Goal: Task Accomplishment & Management: Complete application form

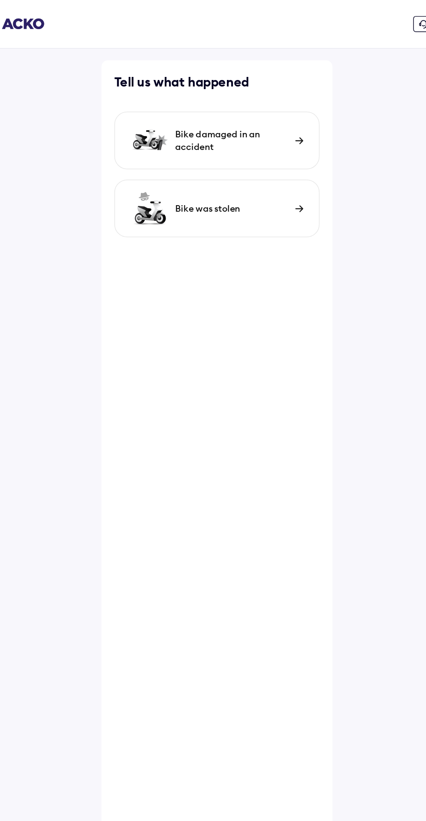
click at [247, 95] on div "Bike damaged in an accident" at bounding box center [223, 95] width 77 height 17
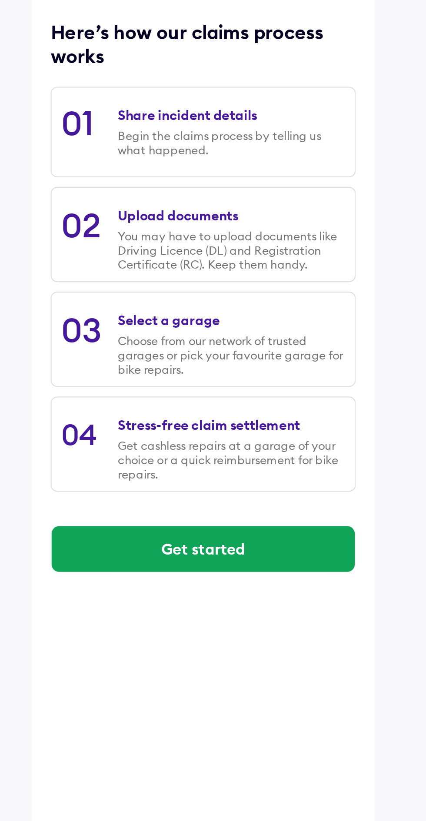
click at [247, 163] on div "Share incident details Begin the claims process by telling us what happened." at bounding box center [225, 173] width 103 height 32
click at [225, 177] on div "Begin the claims process by telling us what happened." at bounding box center [225, 178] width 103 height 13
click at [255, 367] on button "Get started" at bounding box center [213, 363] width 138 height 21
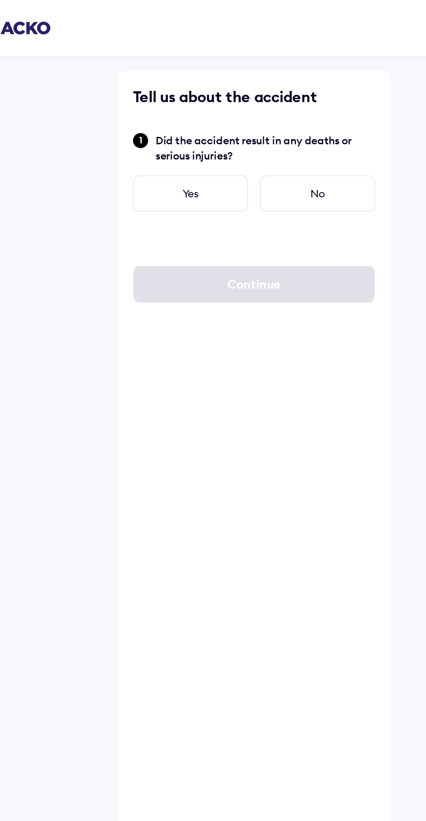
click at [258, 111] on div "No" at bounding box center [250, 111] width 66 height 21
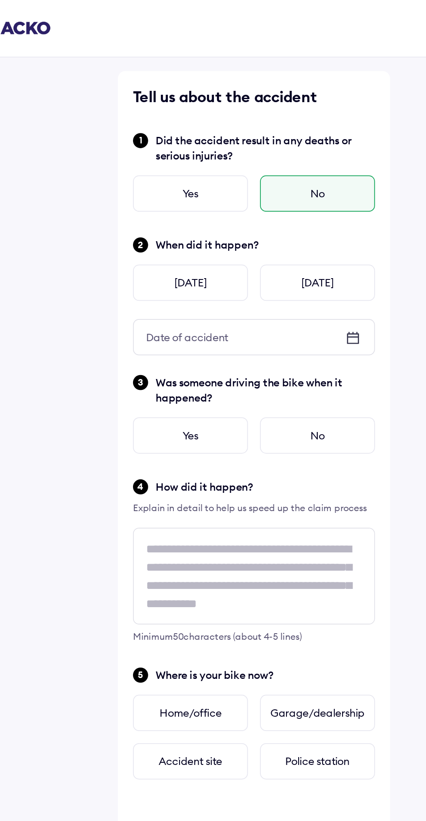
click at [257, 159] on div "Today" at bounding box center [250, 162] width 66 height 21
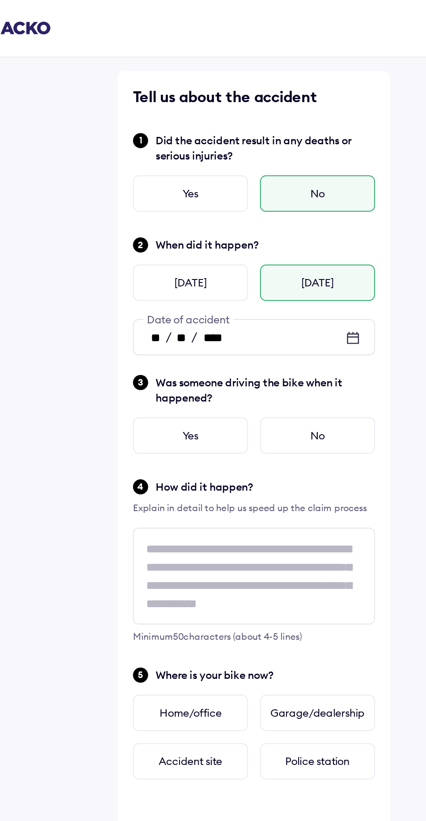
click at [260, 250] on div "No" at bounding box center [250, 250] width 66 height 21
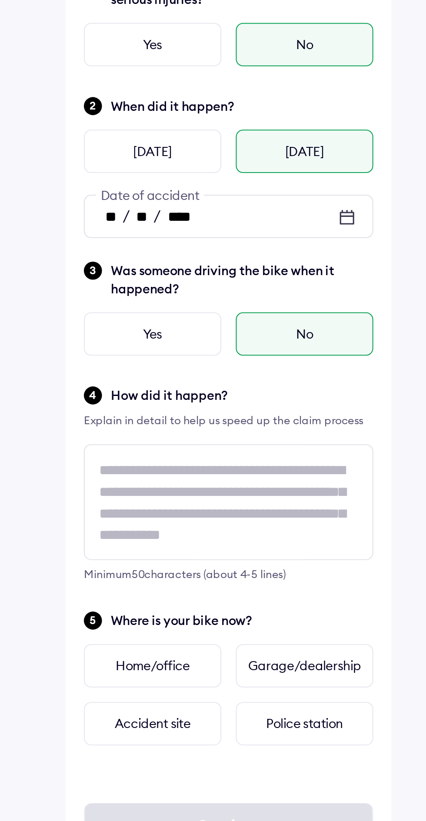
click at [178, 410] on div "Home/office" at bounding box center [176, 410] width 66 height 21
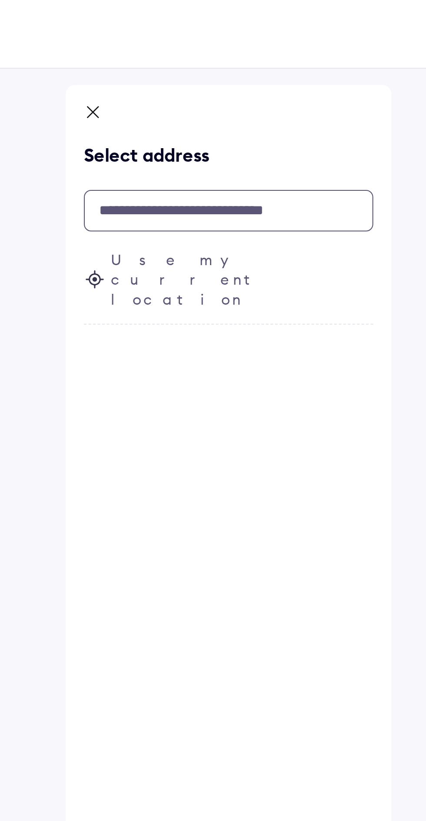
click at [250, 100] on input "text" at bounding box center [212, 101] width 139 height 20
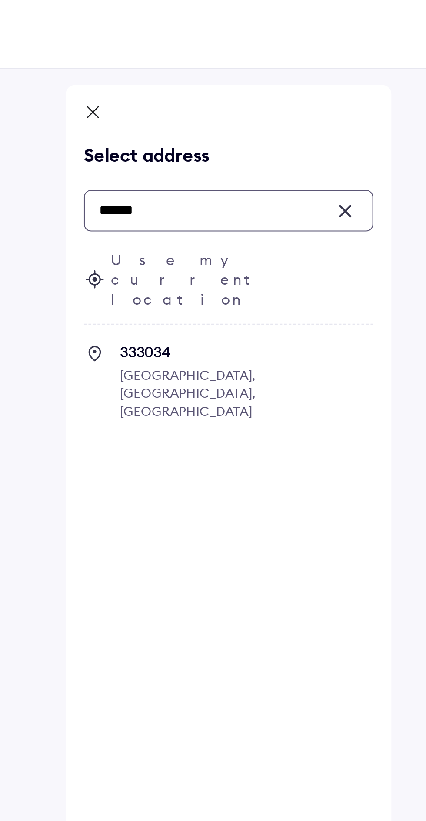
click at [257, 165] on span "333034 Kuharwas, Rajasthan, India" at bounding box center [222, 188] width 122 height 46
type input "******"
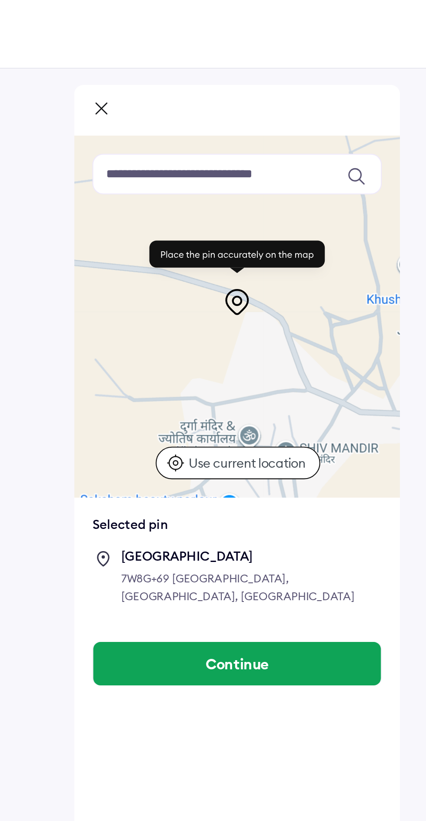
click at [254, 309] on button "Continue" at bounding box center [213, 319] width 138 height 21
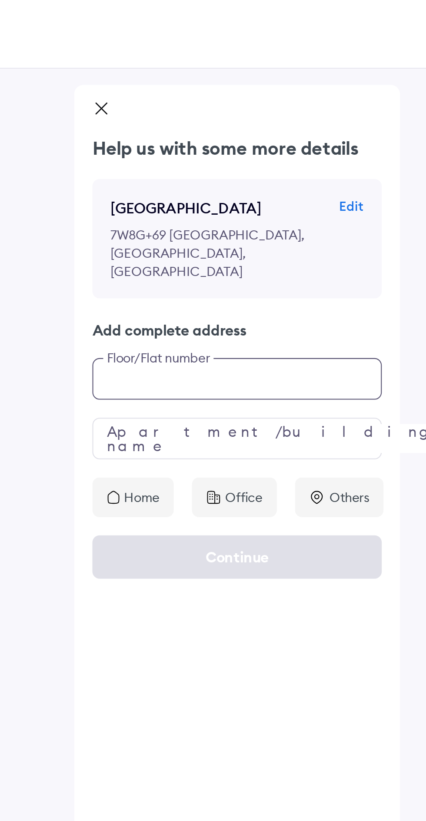
click at [231, 172] on input "text" at bounding box center [212, 182] width 139 height 20
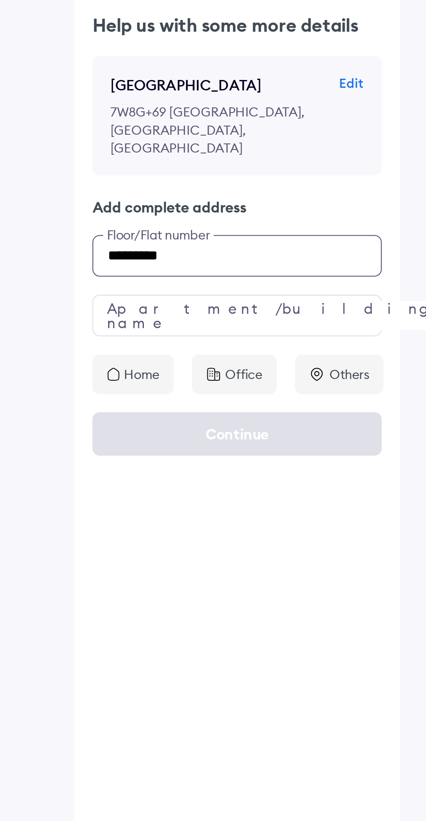
type input "*********"
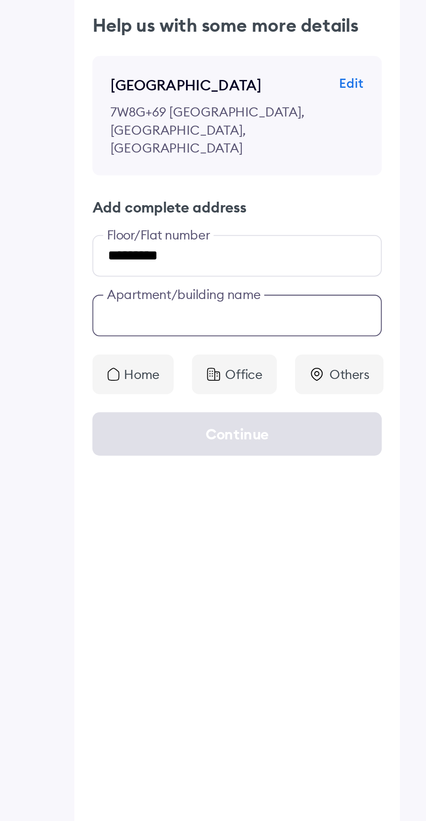
click at [244, 201] on input "text" at bounding box center [212, 211] width 139 height 20
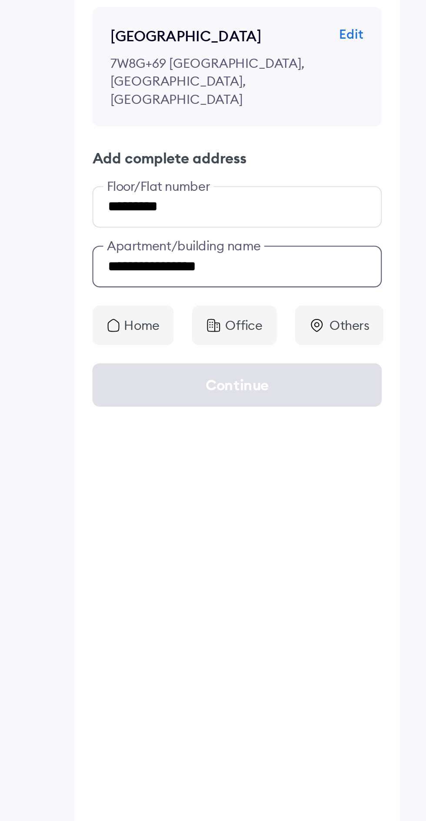
type input "**********"
click at [151, 236] on icon at bounding box center [153, 239] width 6 height 7
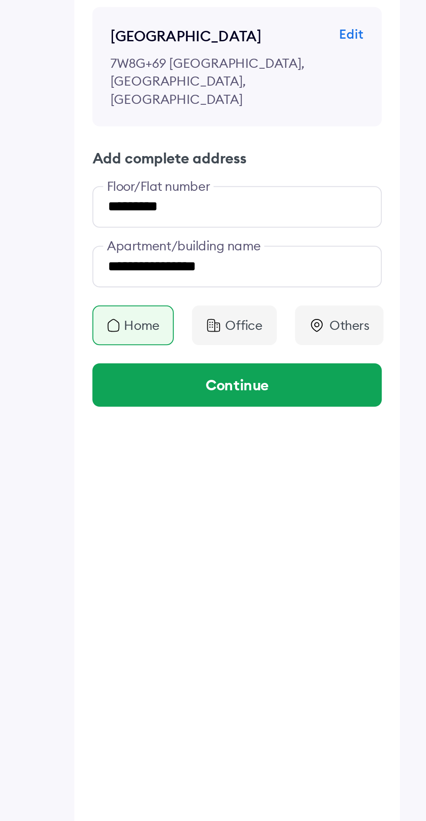
click at [233, 257] on button "Continue" at bounding box center [212, 267] width 139 height 21
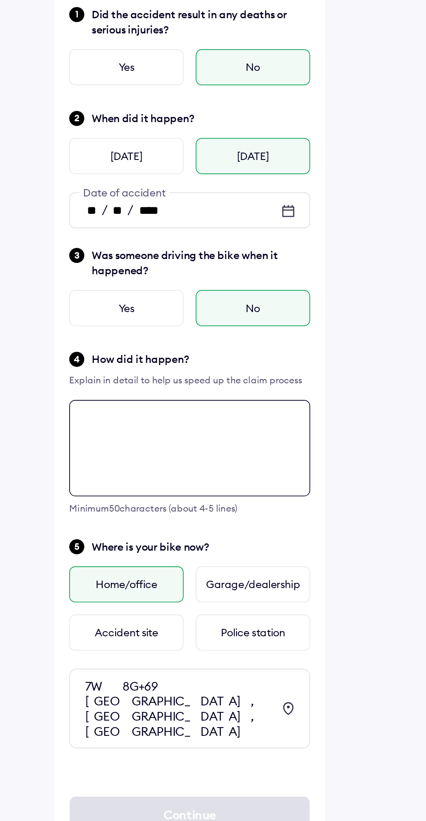
click at [245, 317] on textarea at bounding box center [212, 331] width 139 height 56
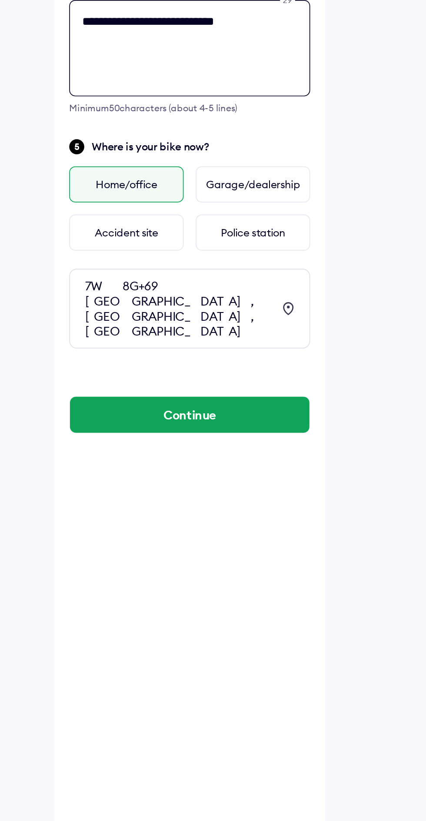
type textarea "**********"
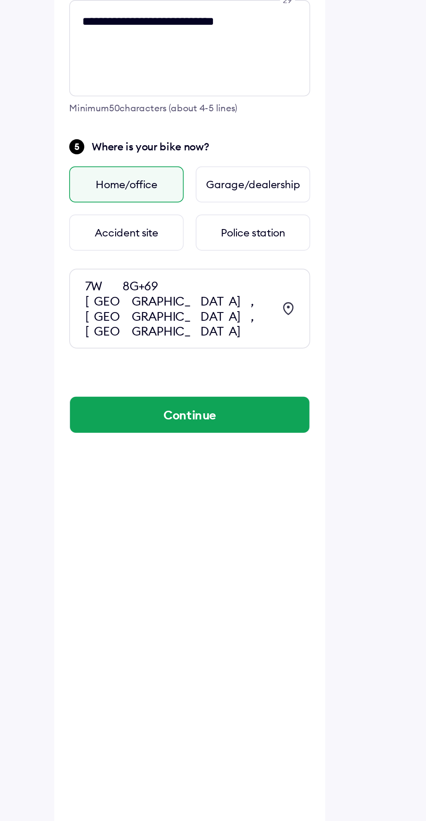
click at [248, 533] on button "Continue" at bounding box center [213, 543] width 138 height 21
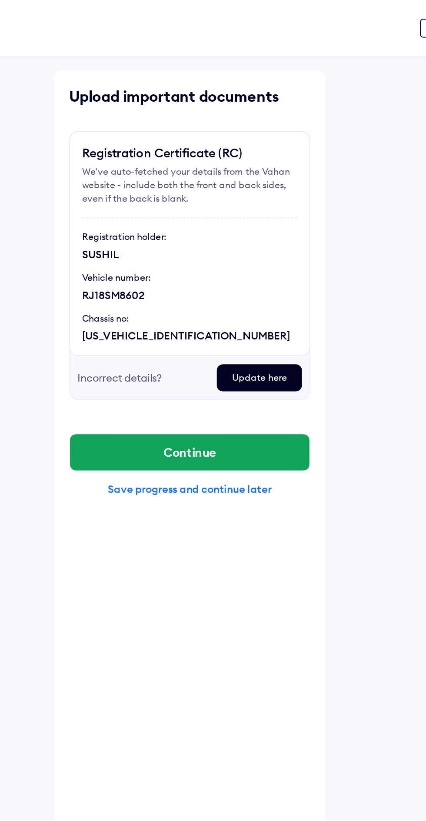
click at [211, 284] on div "Save progress and continue later" at bounding box center [212, 283] width 139 height 8
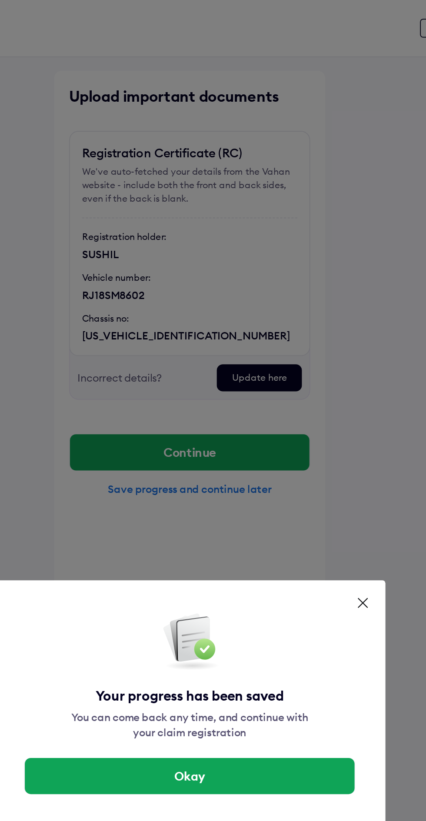
click at [228, 449] on button "Okay" at bounding box center [213, 448] width 190 height 21
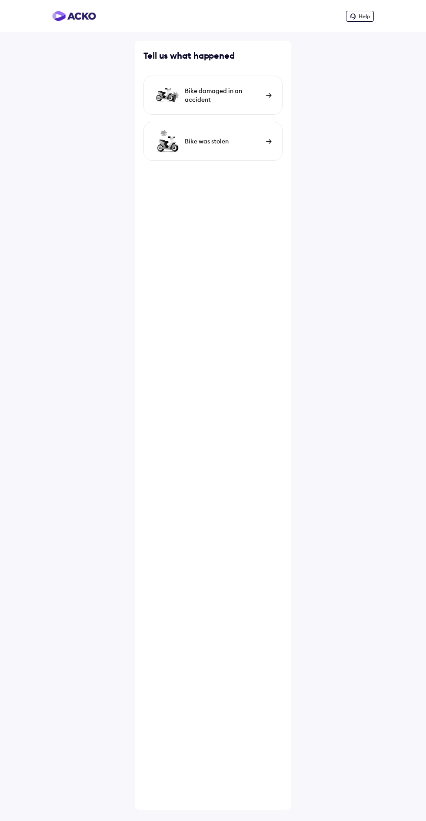
click at [232, 90] on div "Bike damaged in an accident" at bounding box center [223, 95] width 77 height 17
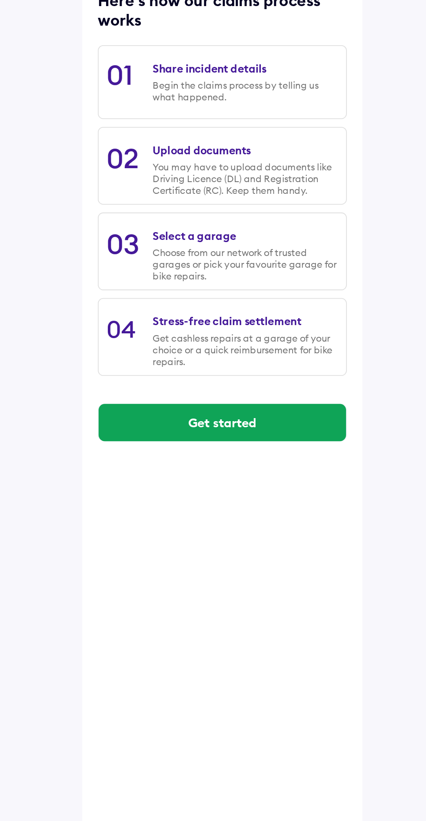
click at [245, 357] on button "Get started" at bounding box center [213, 363] width 138 height 21
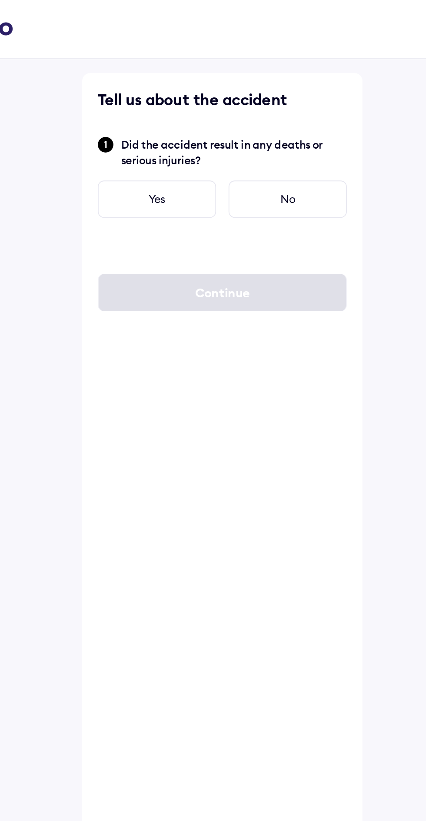
click at [267, 110] on div "No" at bounding box center [250, 111] width 66 height 21
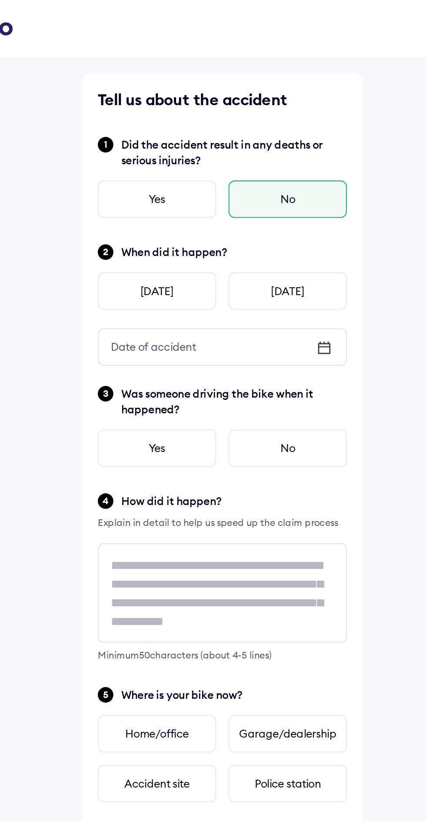
click at [263, 157] on div "[DATE]" at bounding box center [250, 162] width 66 height 21
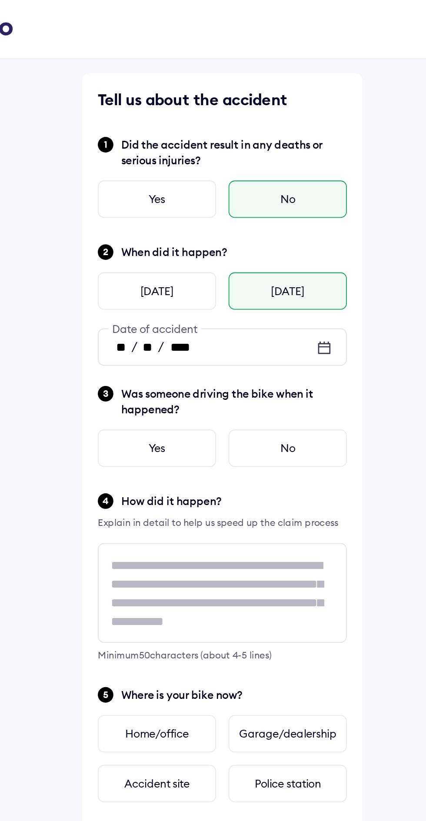
click at [267, 243] on div "No" at bounding box center [250, 250] width 66 height 21
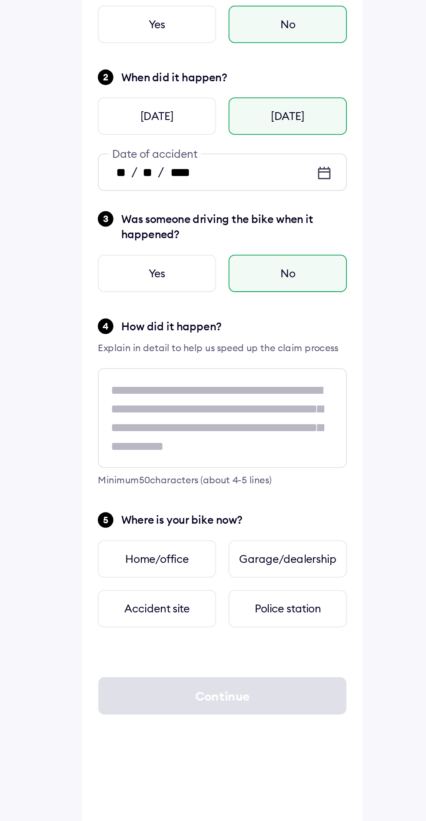
click at [193, 411] on div "Home/office" at bounding box center [176, 410] width 66 height 21
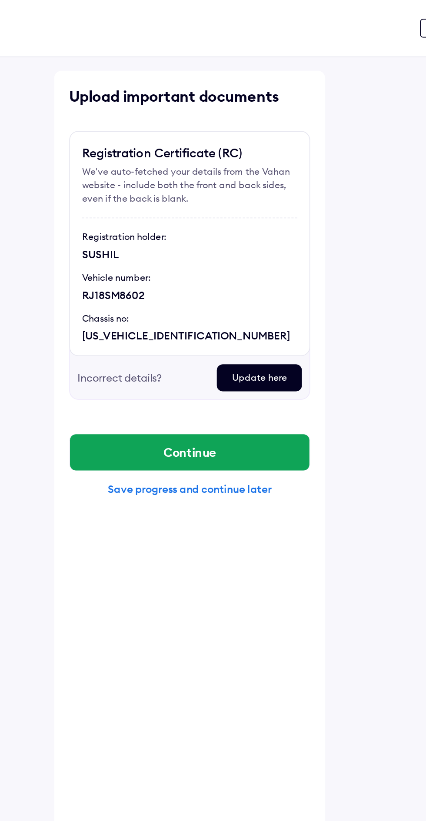
click at [249, 259] on button "Continue" at bounding box center [213, 261] width 138 height 21
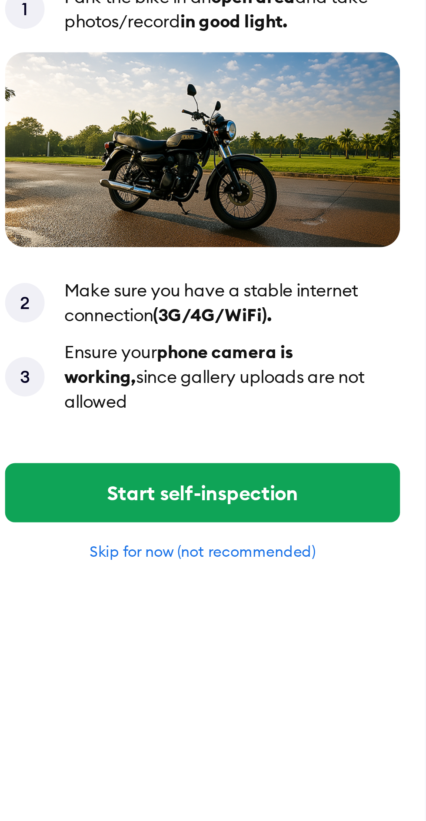
click at [236, 272] on div "Skip for now (not recommended)" at bounding box center [212, 275] width 139 height 7
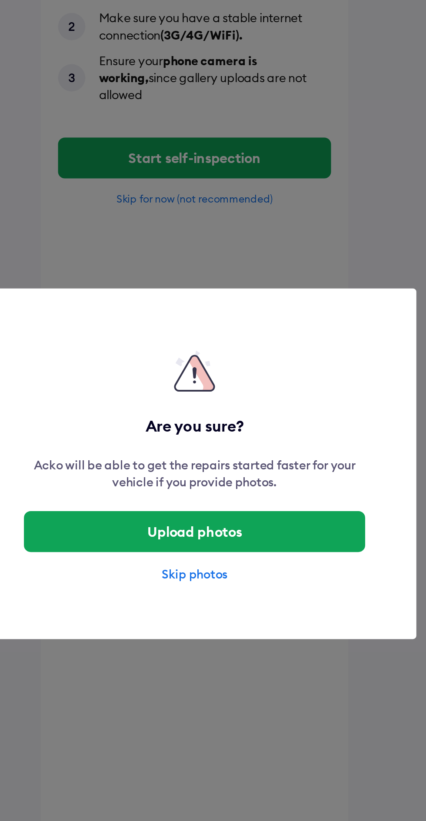
click at [215, 469] on div "Skip photos" at bounding box center [213, 467] width 174 height 9
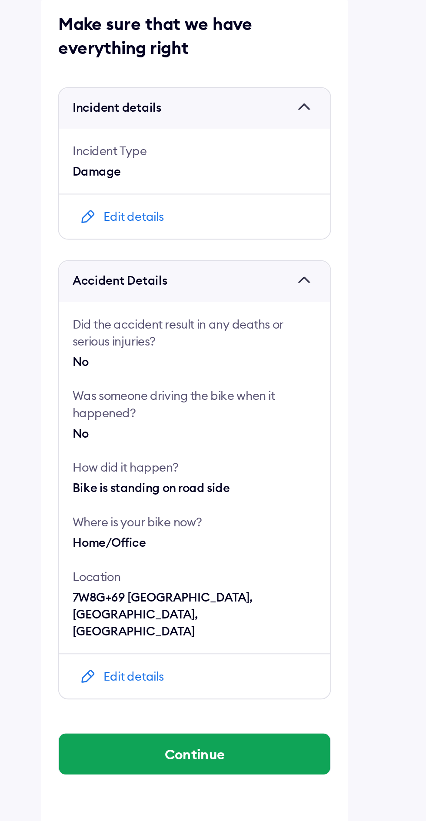
click at [250, 417] on button "Continue" at bounding box center [213, 427] width 138 height 21
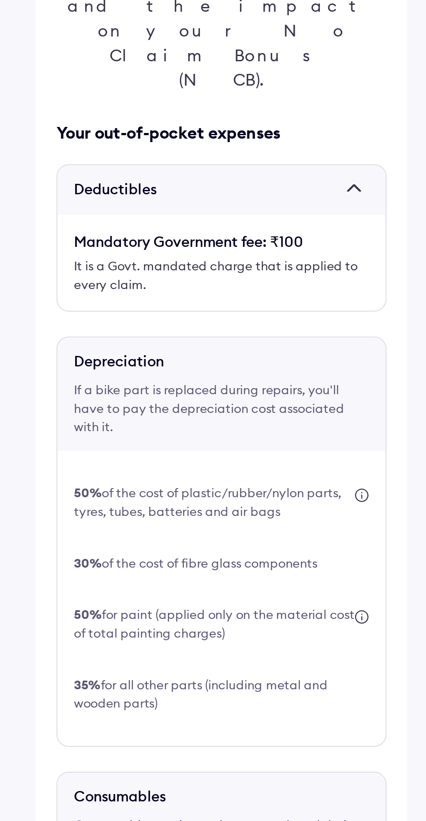
click at [275, 423] on img at bounding box center [272, 426] width 6 height 6
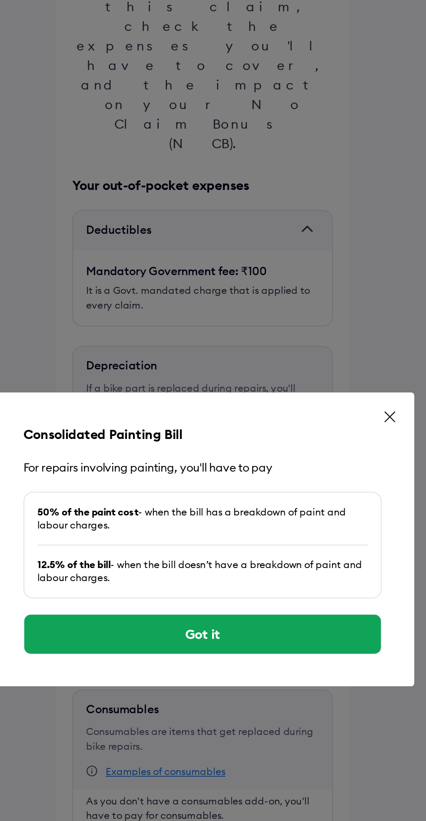
click at [315, 350] on icon at bounding box center [313, 345] width 9 height 9
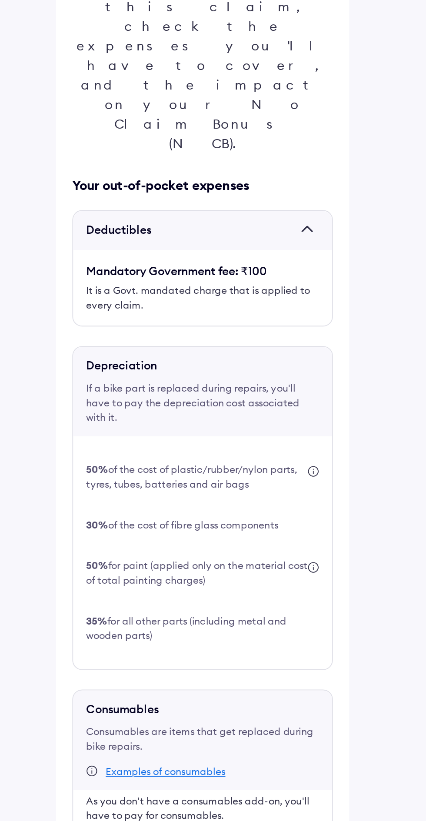
click at [270, 371] on img at bounding box center [272, 374] width 6 height 6
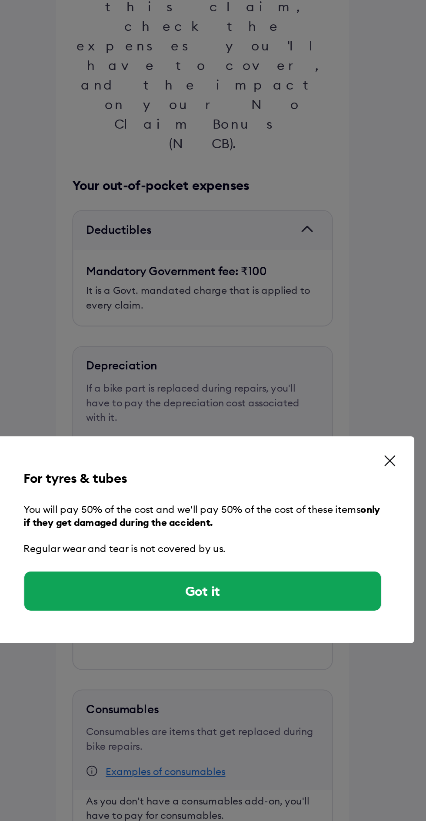
click at [313, 371] on icon at bounding box center [312, 368] width 5 height 5
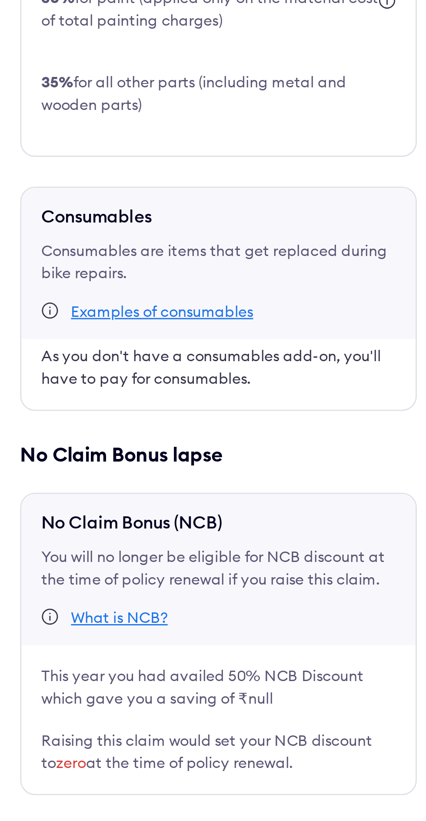
click at [175, 639] on div "What is NCB?" at bounding box center [178, 642] width 34 height 7
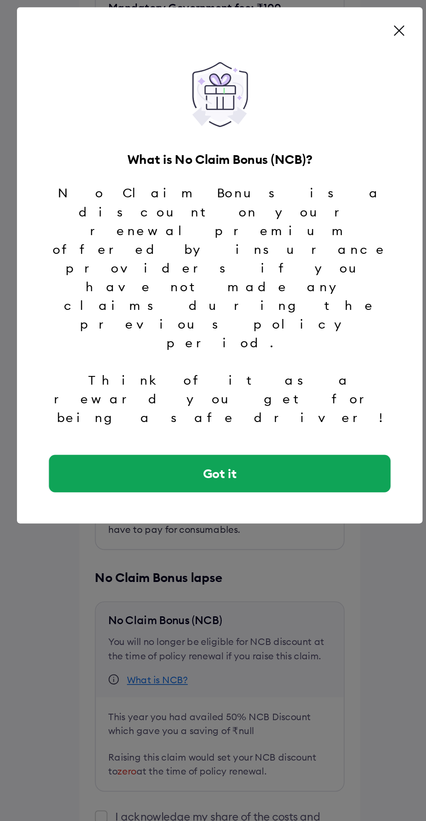
click at [268, 536] on button "Got it" at bounding box center [213, 527] width 190 height 21
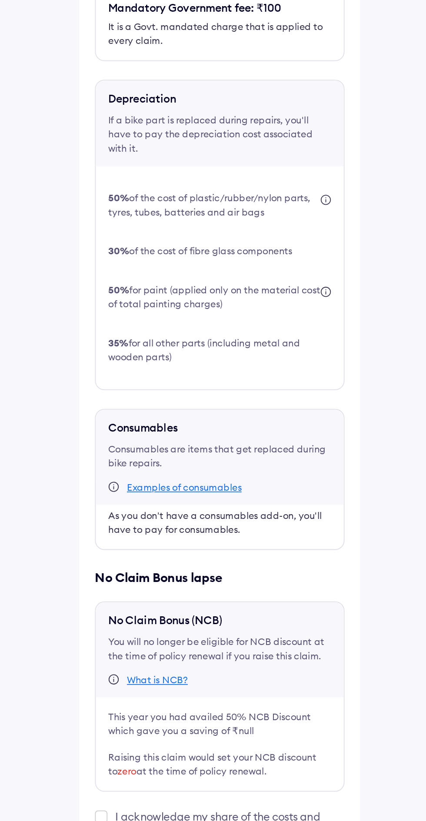
click at [206, 531] on div "Examples of consumables" at bounding box center [193, 534] width 64 height 7
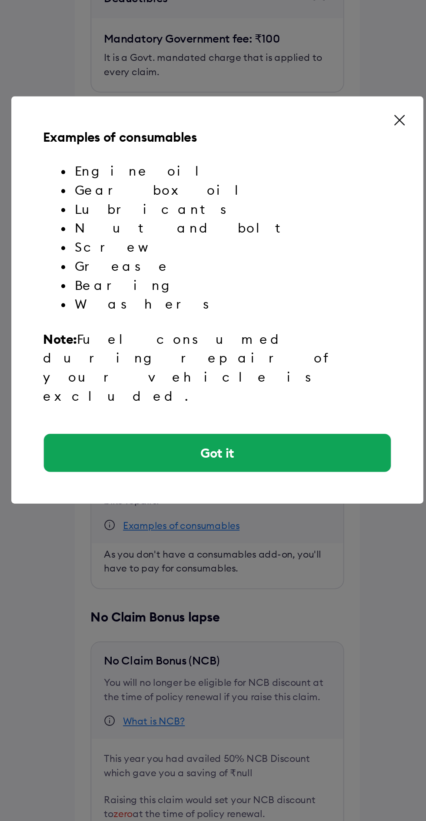
click at [278, 505] on button "Got it" at bounding box center [213, 494] width 190 height 21
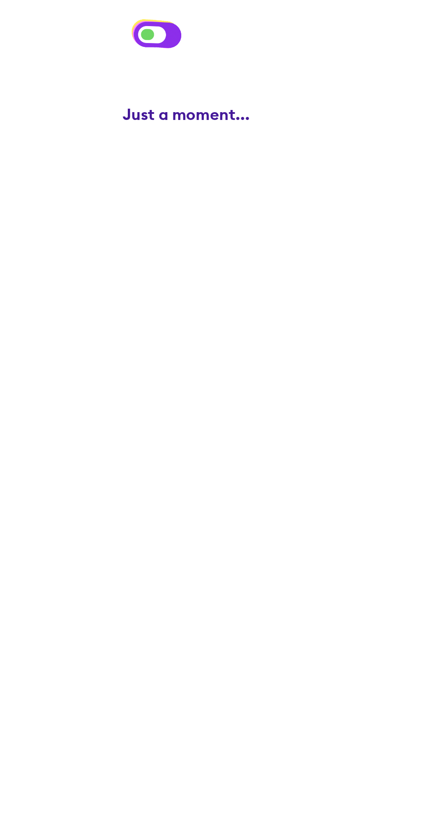
scroll to position [51, 0]
